Goal: Task Accomplishment & Management: Manage account settings

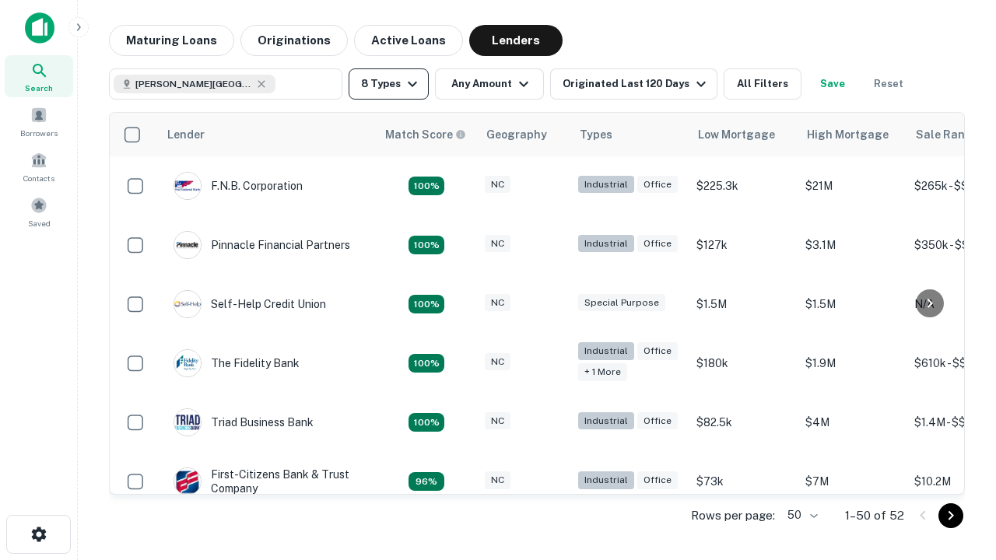
click at [388, 84] on button "8 Types" at bounding box center [389, 83] width 80 height 31
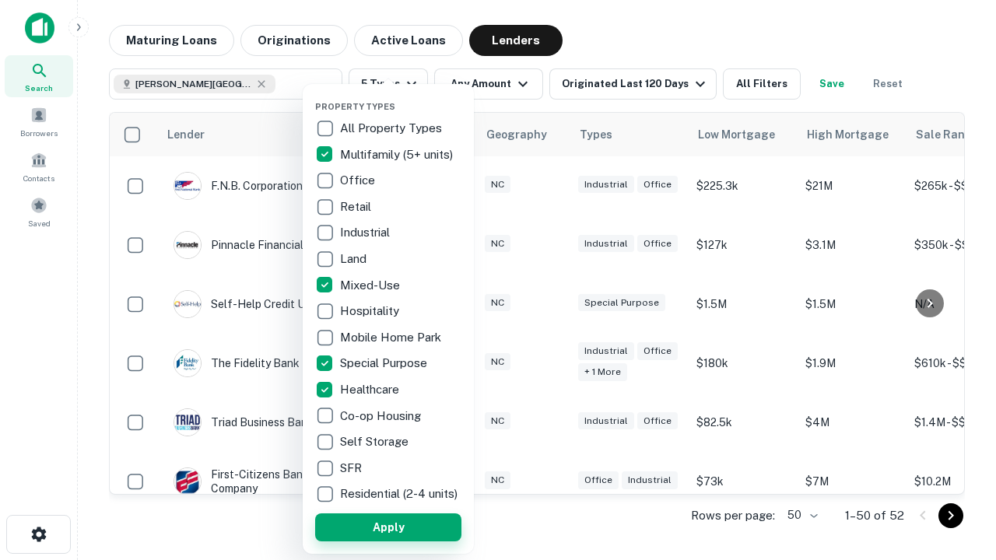
click at [388, 527] on button "Apply" at bounding box center [388, 528] width 146 height 28
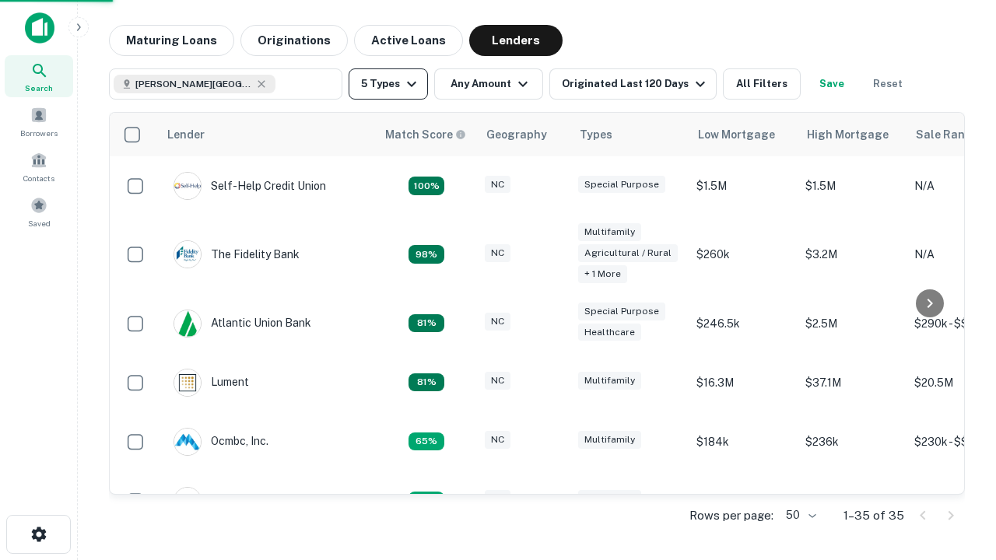
click at [388, 84] on button "5 Types" at bounding box center [388, 83] width 79 height 31
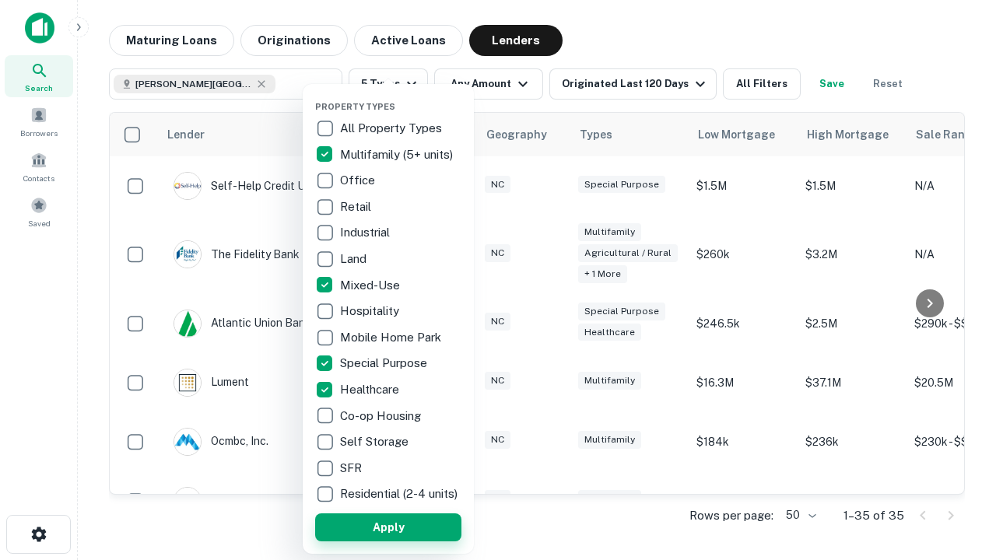
click at [416, 527] on button "Apply" at bounding box center [388, 528] width 146 height 28
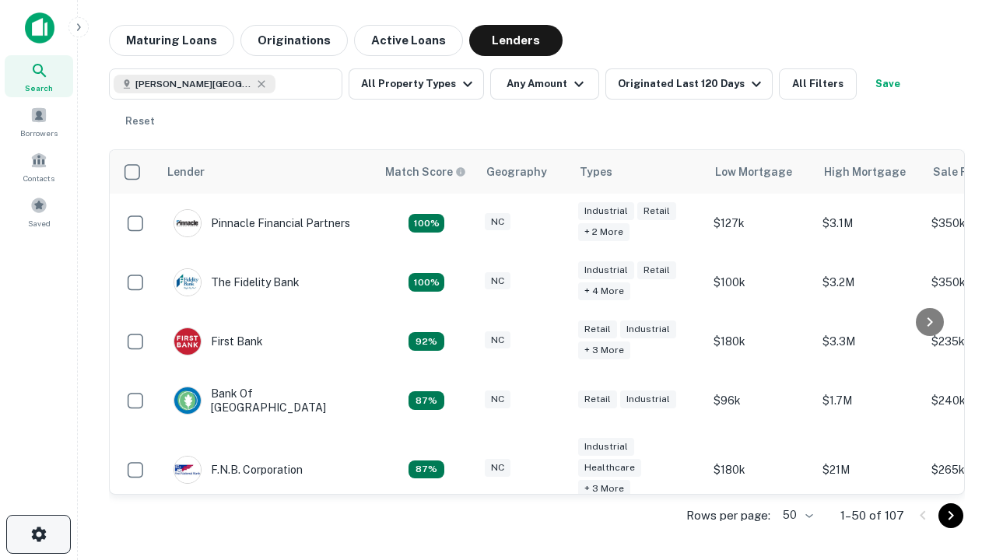
click at [38, 535] on icon "button" at bounding box center [39, 534] width 19 height 19
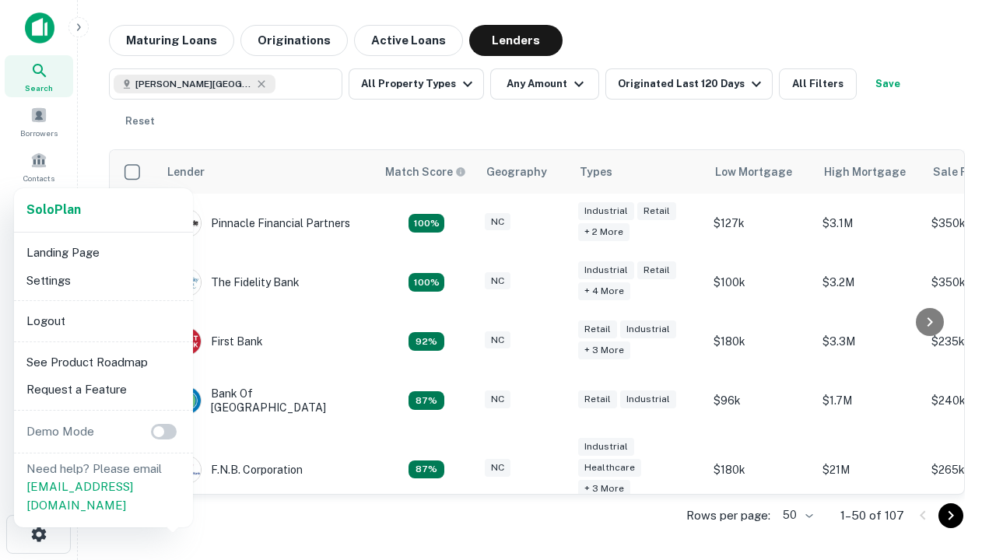
click at [103, 321] on li "Logout" at bounding box center [103, 321] width 167 height 28
